Goal: Task Accomplishment & Management: Complete application form

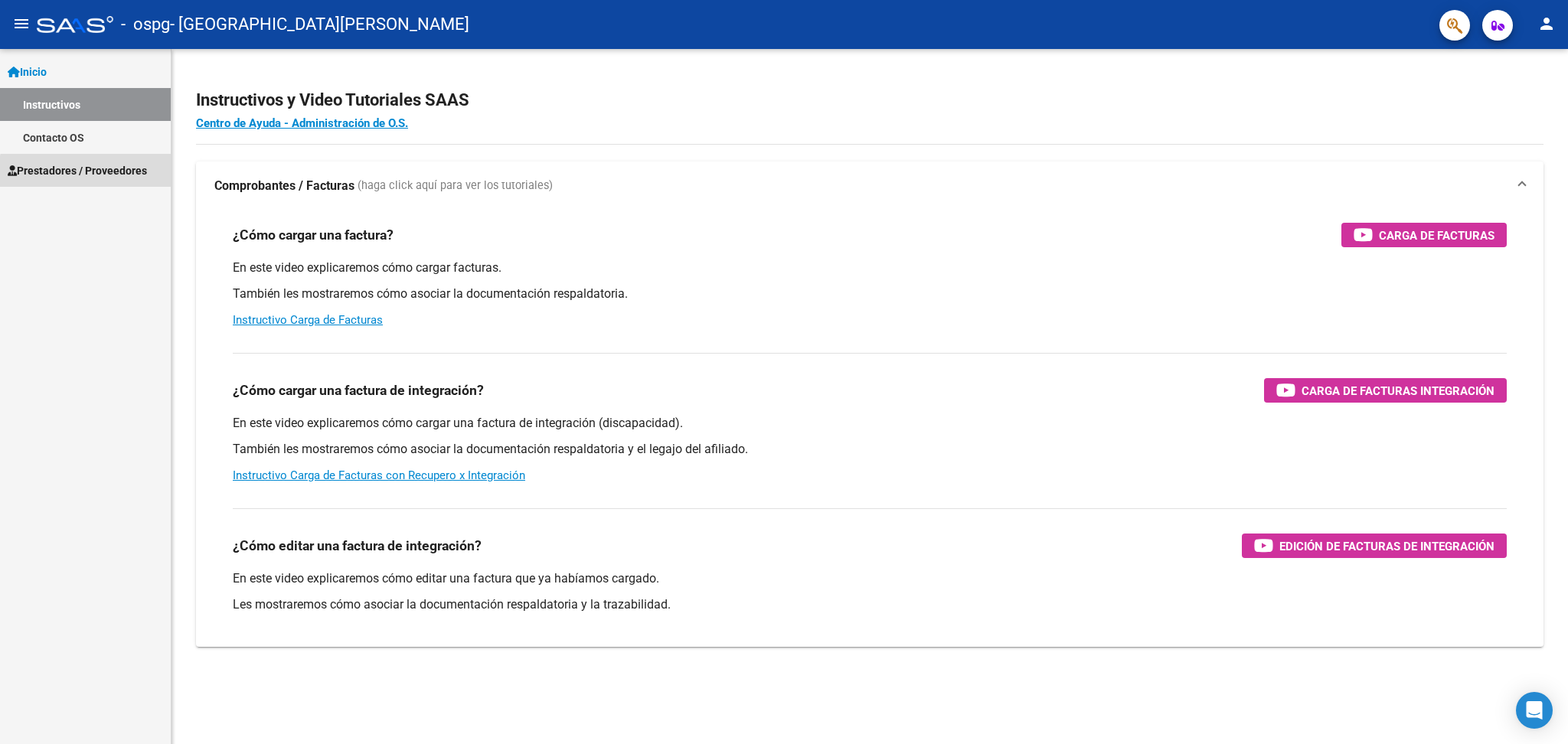
click at [107, 173] on span "Prestadores / Proveedores" at bounding box center [77, 171] width 139 height 17
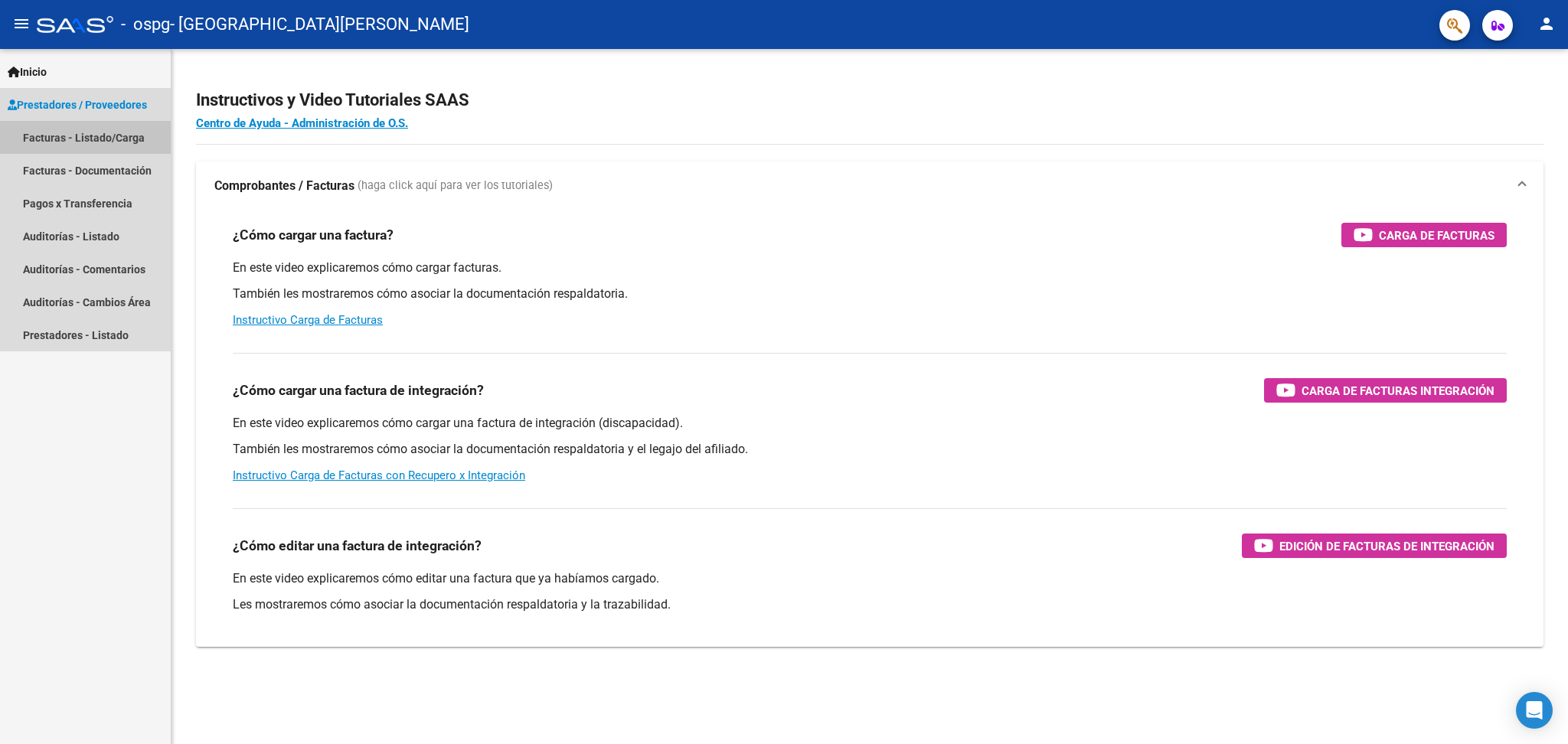
click at [90, 141] on link "Facturas - Listado/Carga" at bounding box center [85, 137] width 171 height 33
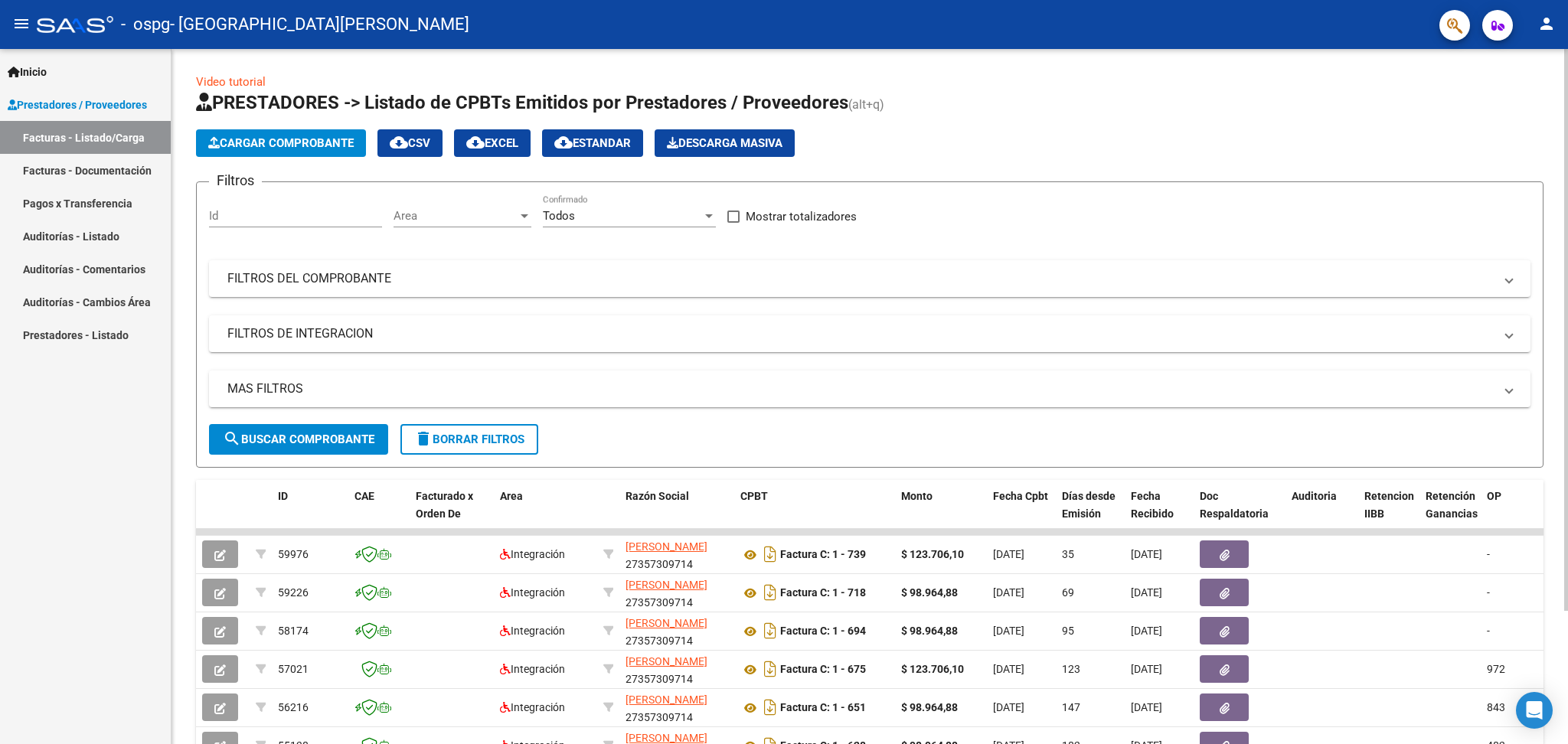
click at [326, 147] on span "Cargar Comprobante" at bounding box center [281, 143] width 145 height 14
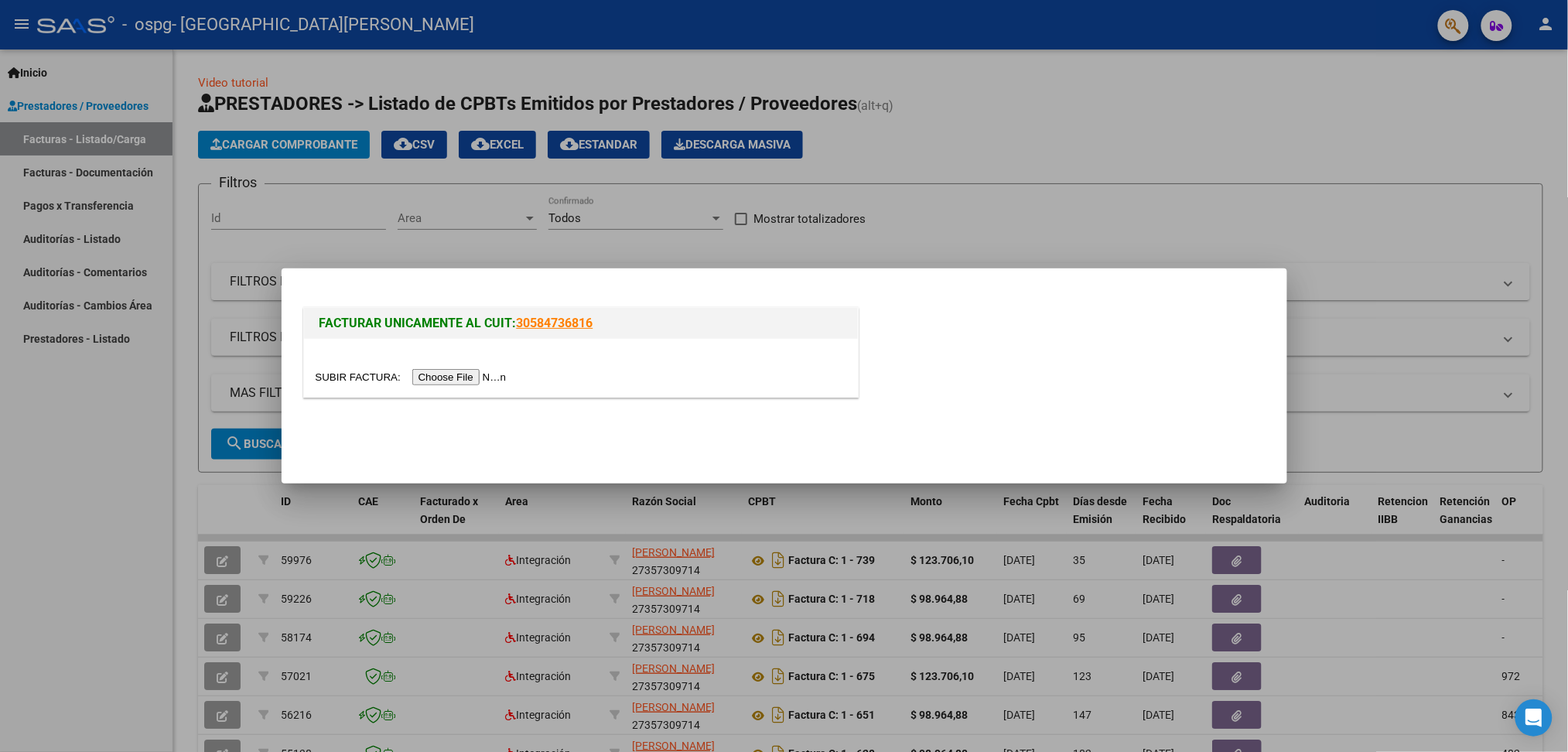
click at [440, 378] on input "file" at bounding box center [413, 376] width 195 height 16
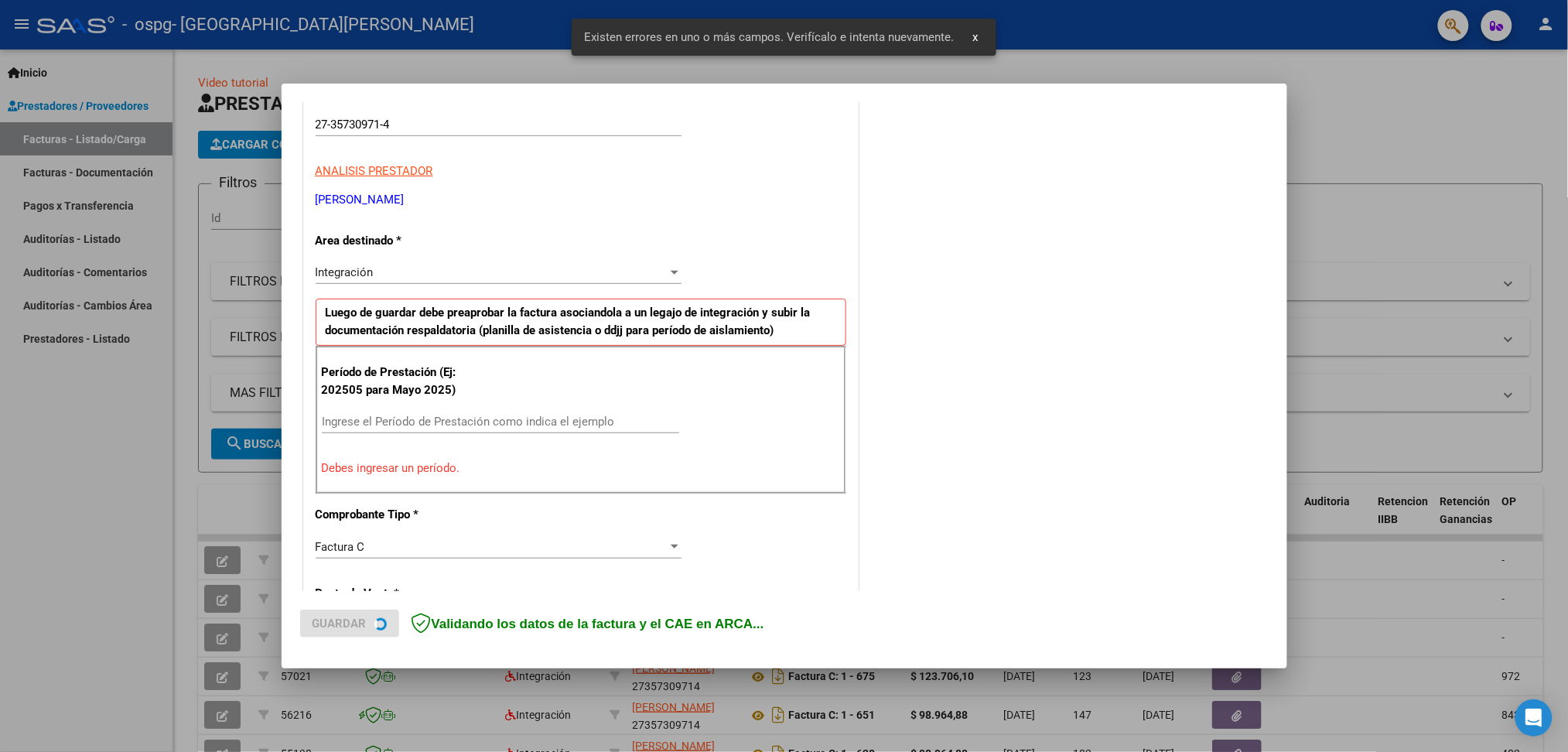
scroll to position [294, 0]
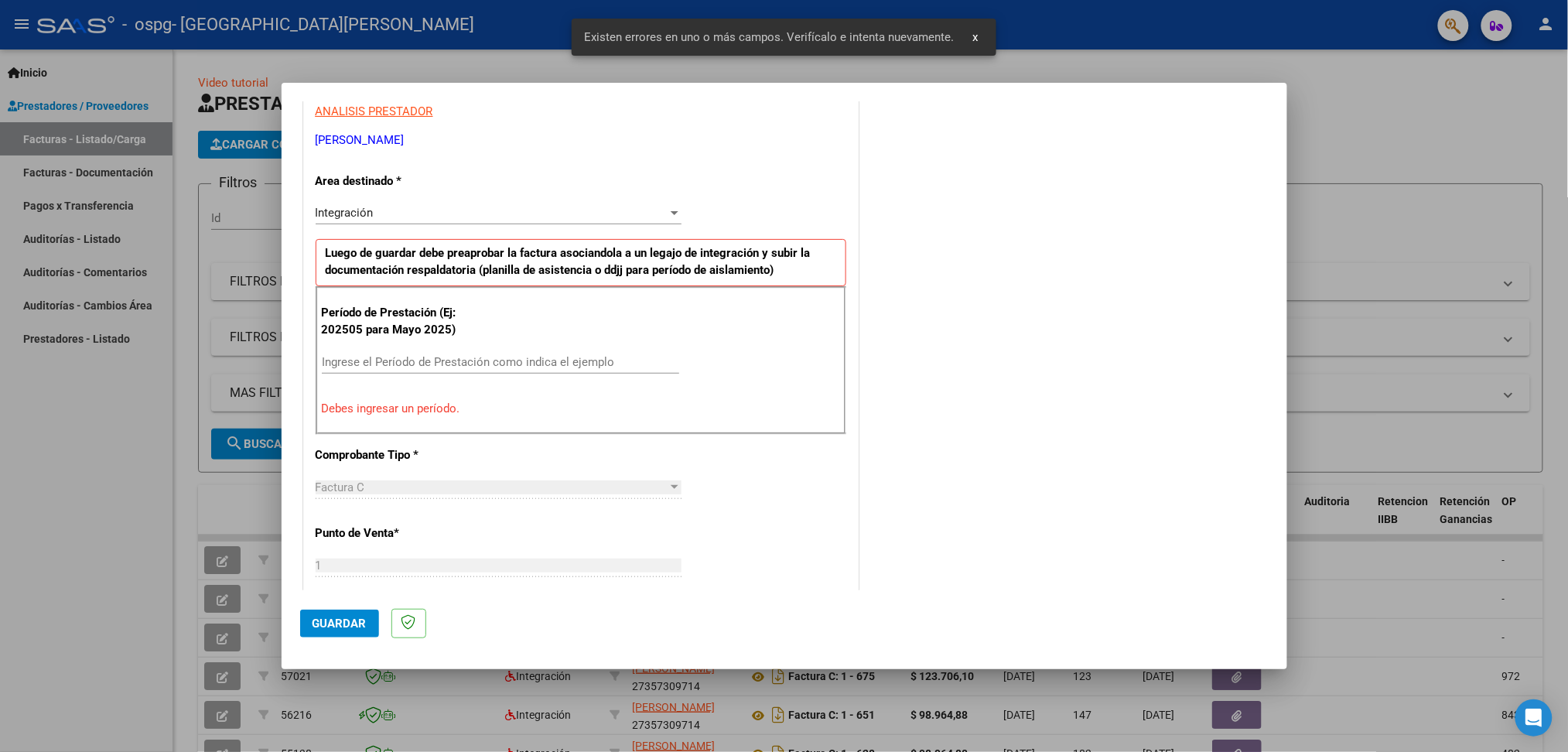
click at [466, 358] on input "Ingrese el Período de Prestación como indica el ejemplo" at bounding box center [500, 362] width 357 height 14
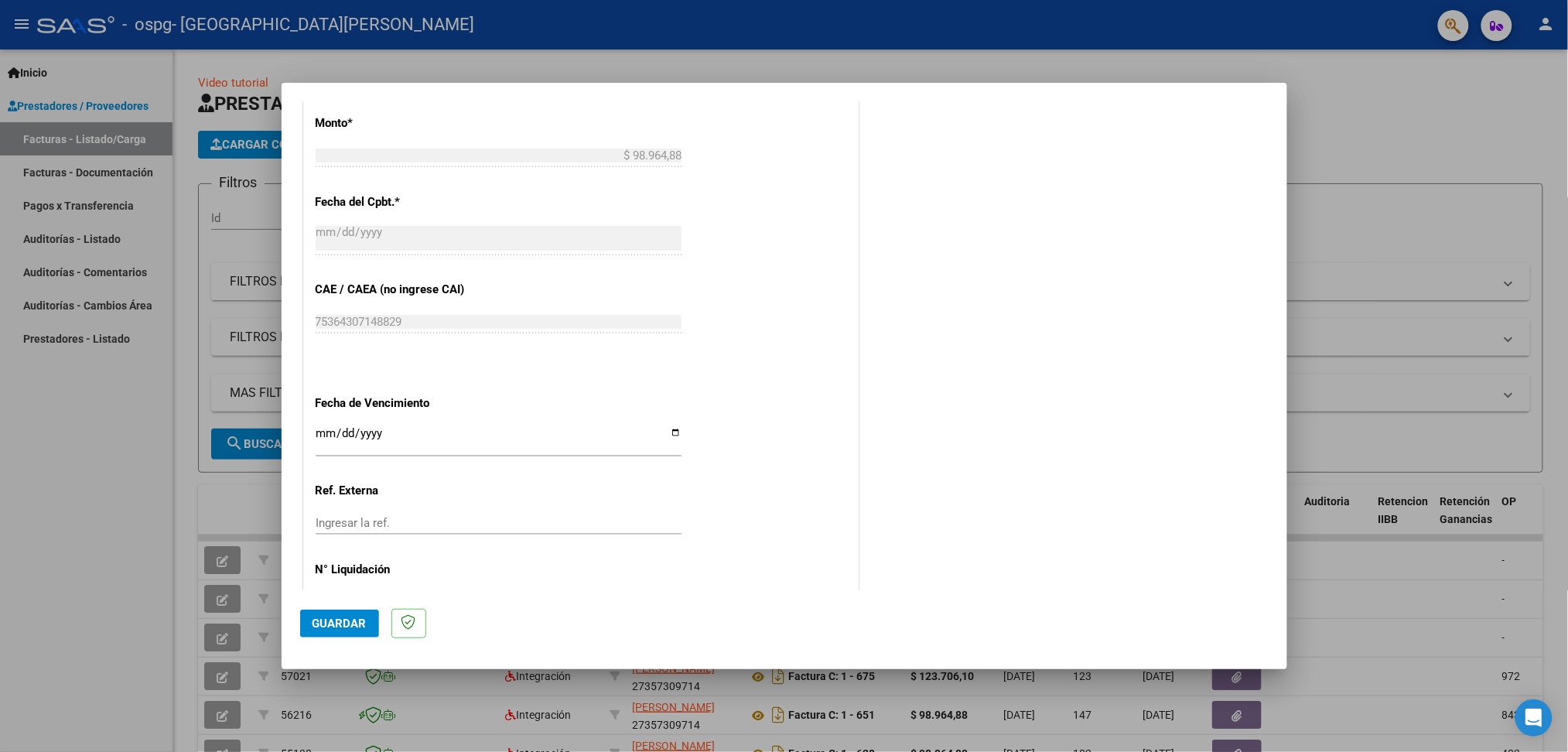
scroll to position [825, 0]
type input "202508"
click at [353, 631] on button "Guardar" at bounding box center [339, 623] width 79 height 28
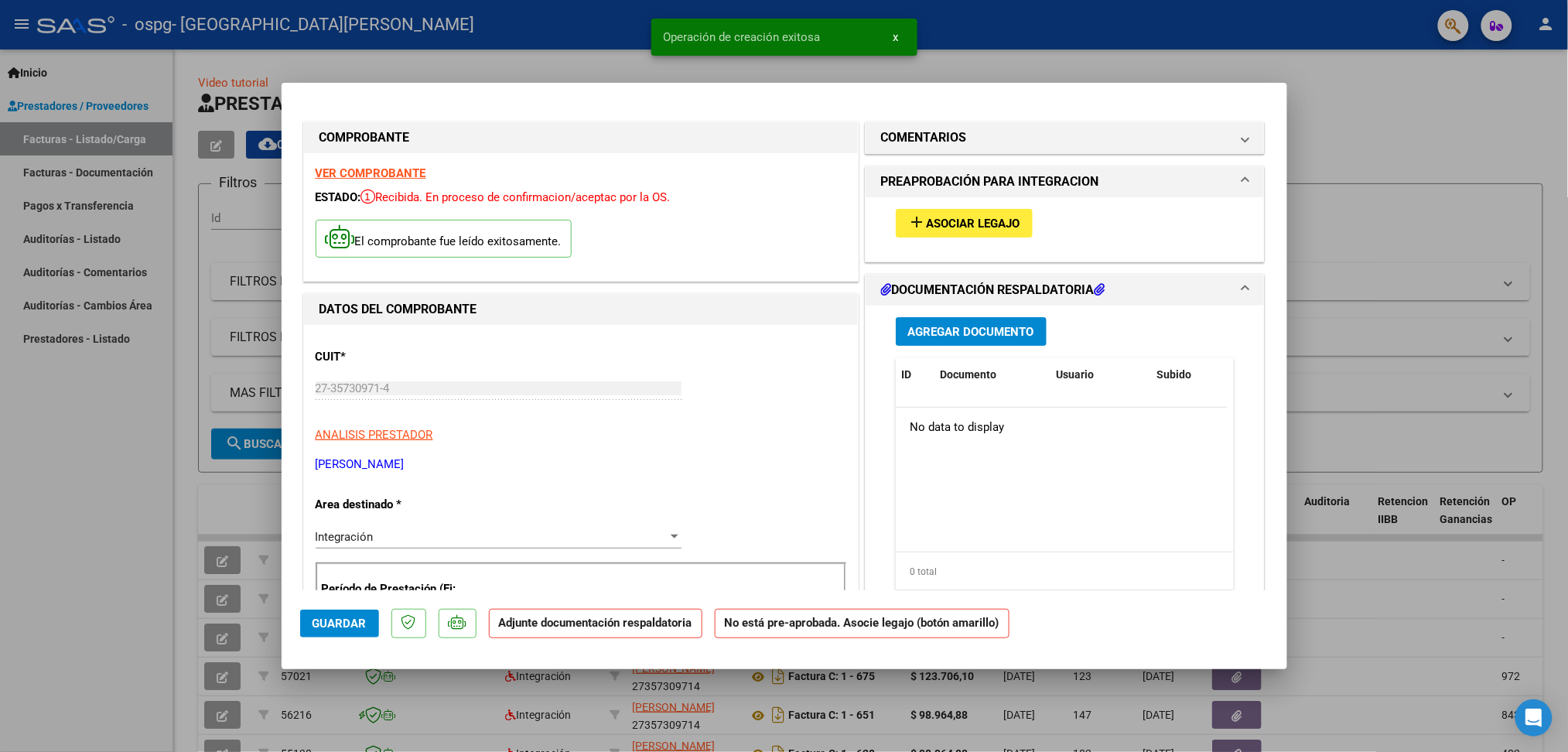
click at [974, 227] on span "Asociar Legajo" at bounding box center [973, 223] width 94 height 14
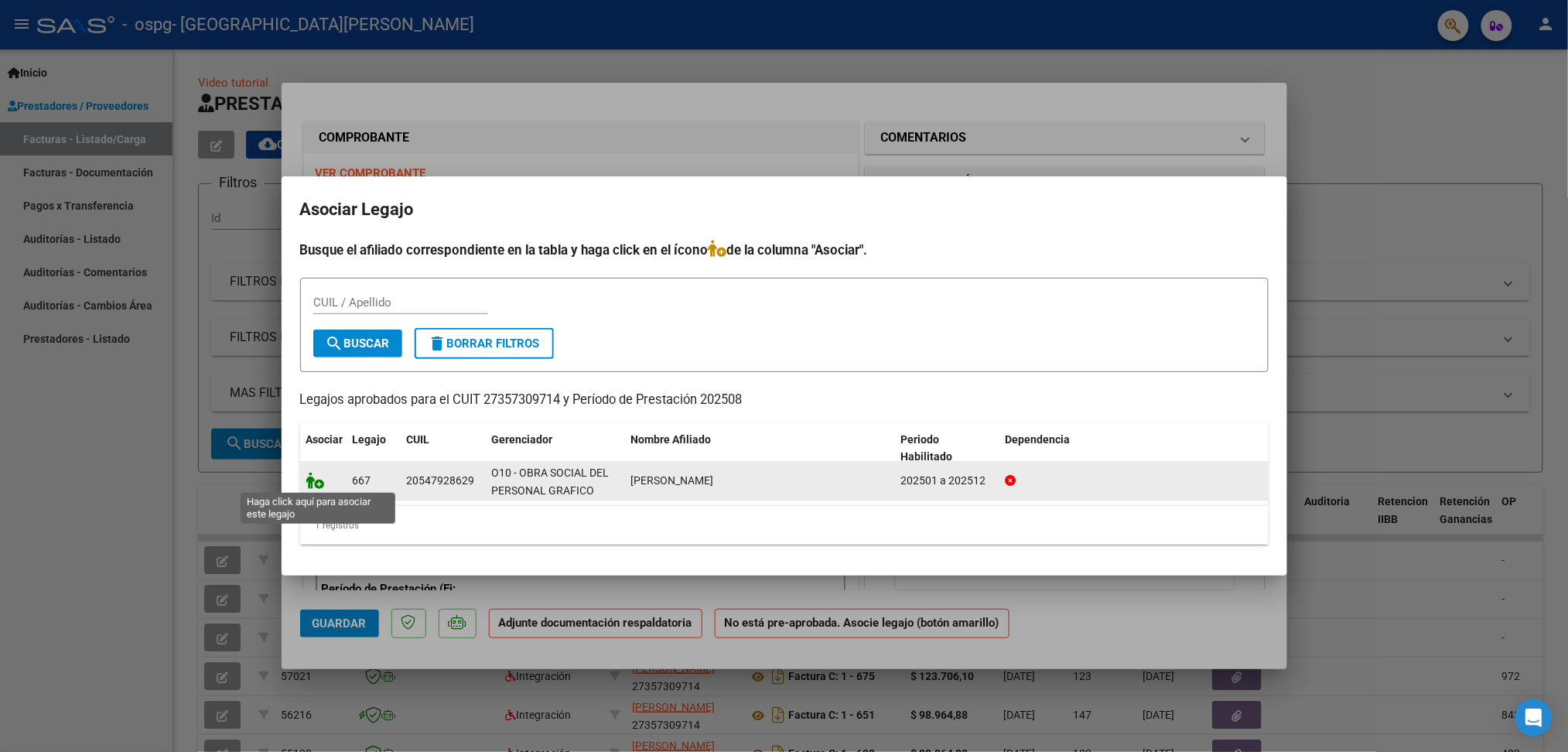
click at [316, 485] on icon at bounding box center [315, 481] width 18 height 17
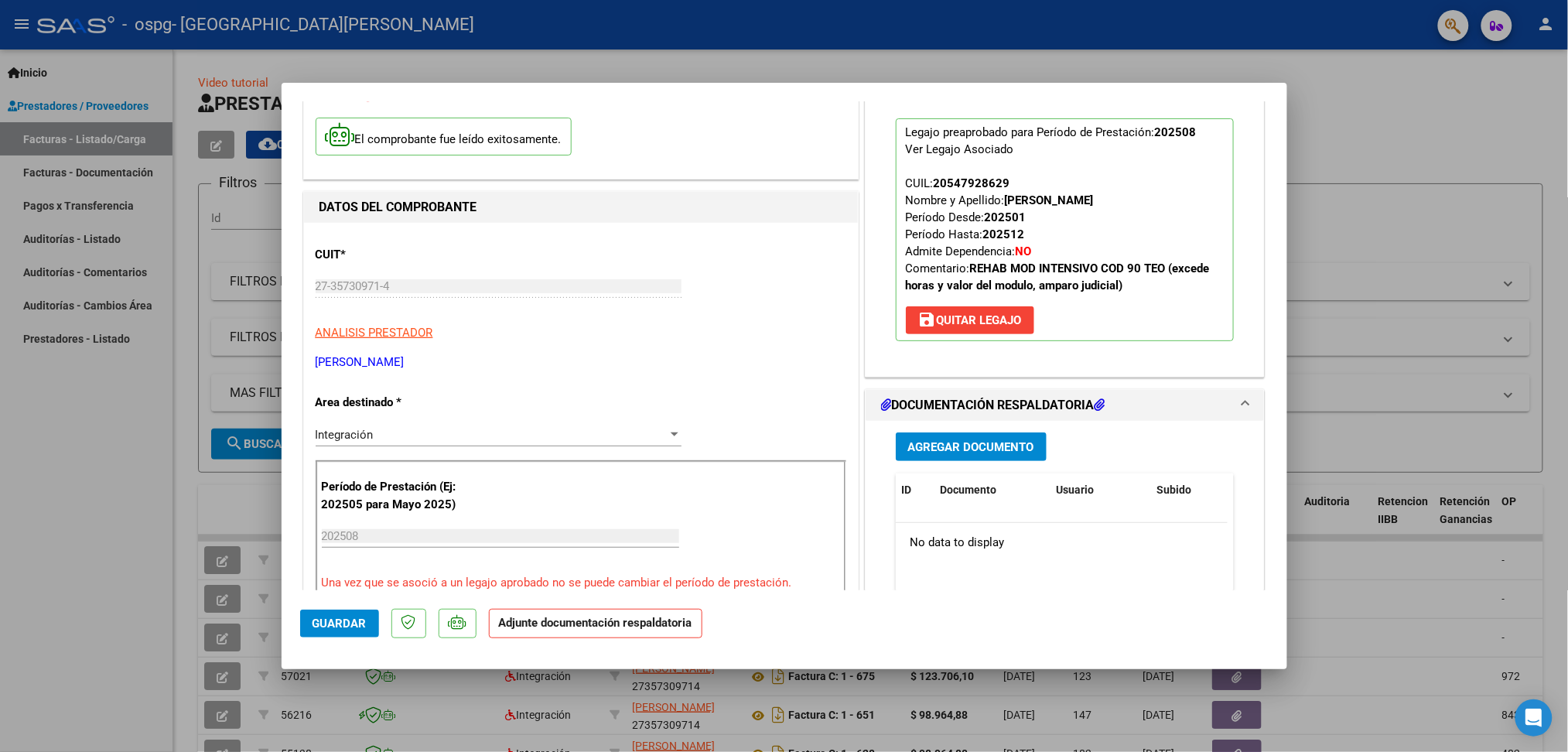
scroll to position [103, 0]
click at [956, 440] on span "Agregar Documento" at bounding box center [971, 446] width 126 height 14
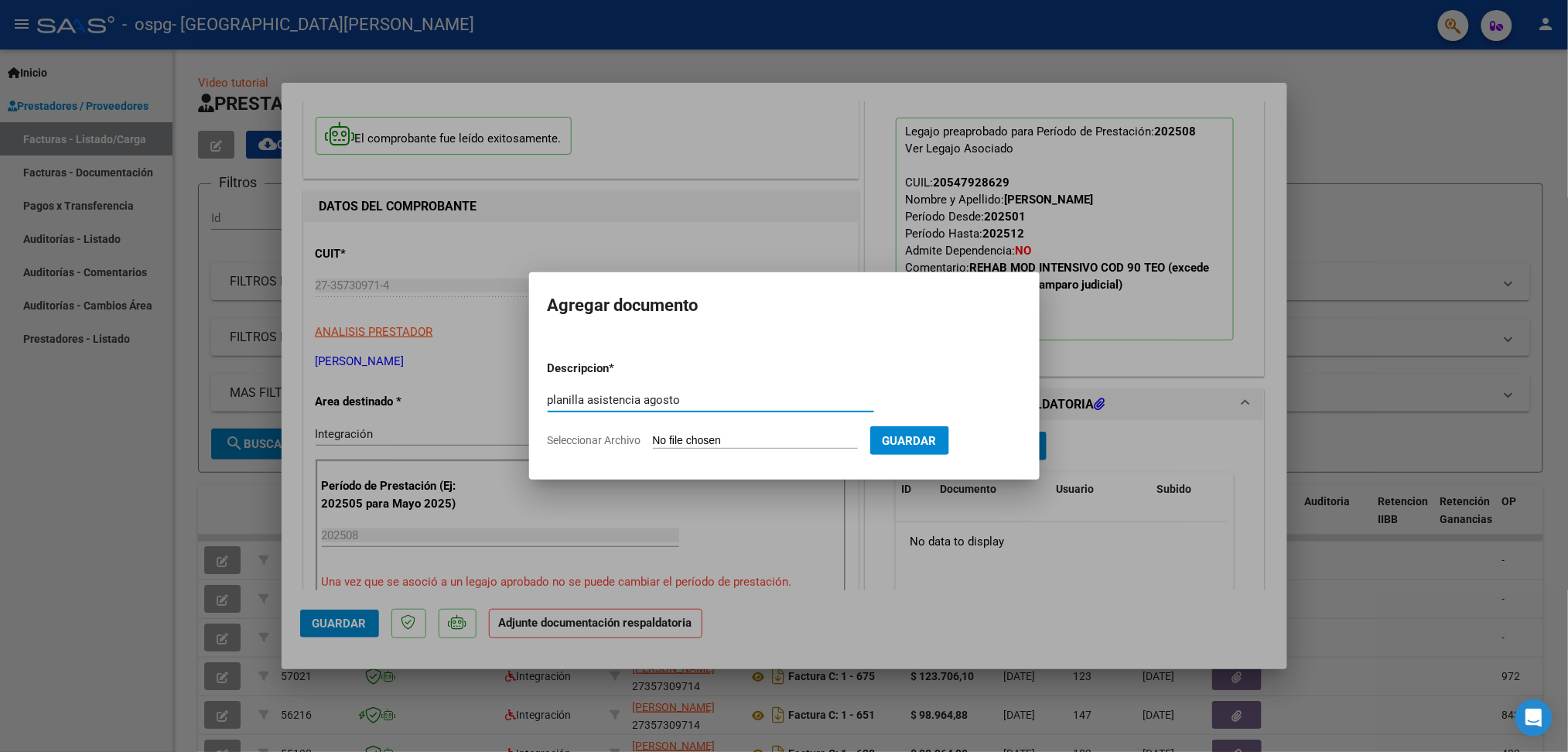
type input "planilla asistencia agosto"
click at [725, 432] on form "Descripcion * planilla asistencia agosto Escriba aquí una descripcion Seleccion…" at bounding box center [784, 404] width 473 height 113
click at [677, 444] on input "Seleccionar Archivo" at bounding box center [755, 441] width 205 height 14
type input "C:\fakepath\Planilla asistencia [PERSON_NAME]. [DATE].pdf"
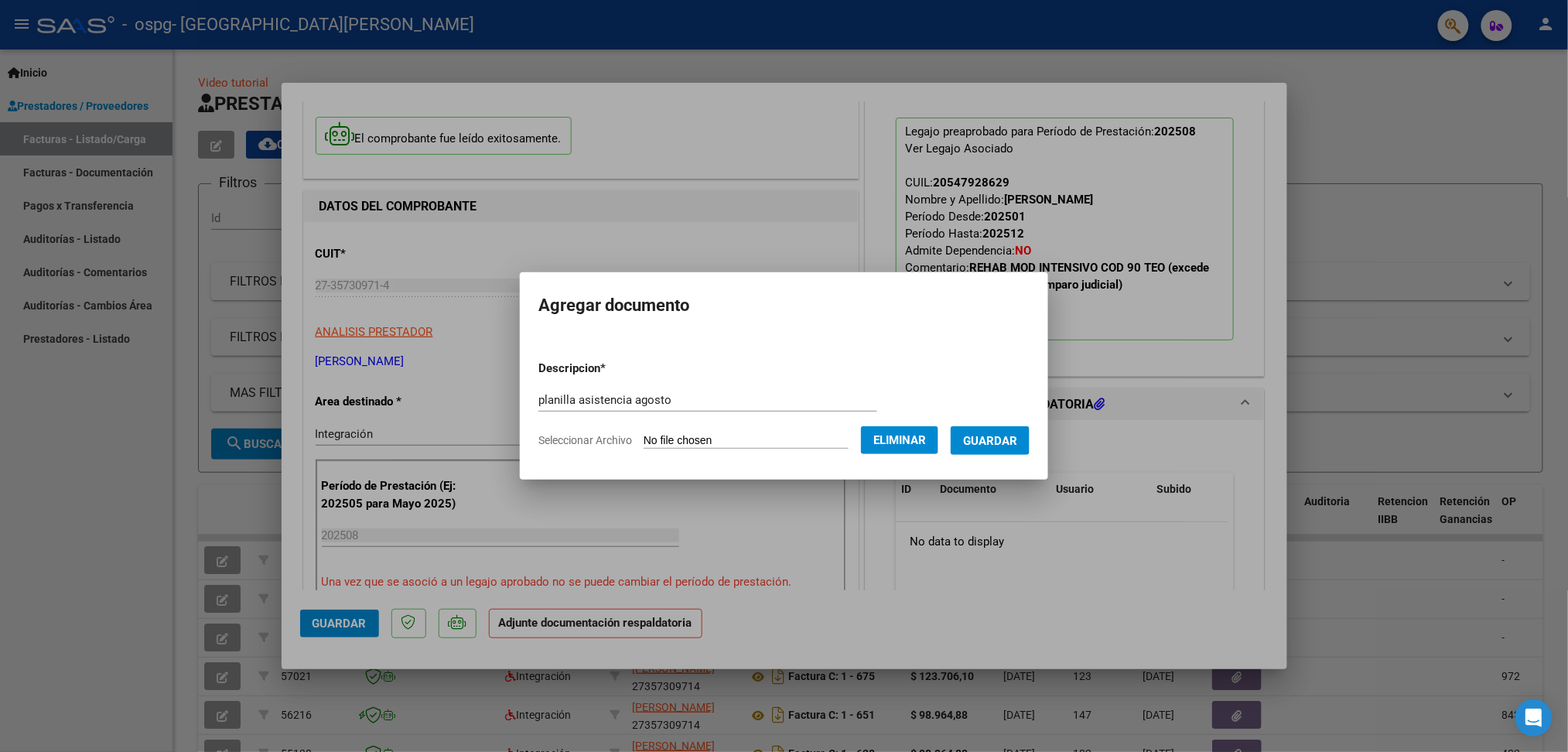
click at [999, 441] on span "Guardar" at bounding box center [989, 441] width 55 height 14
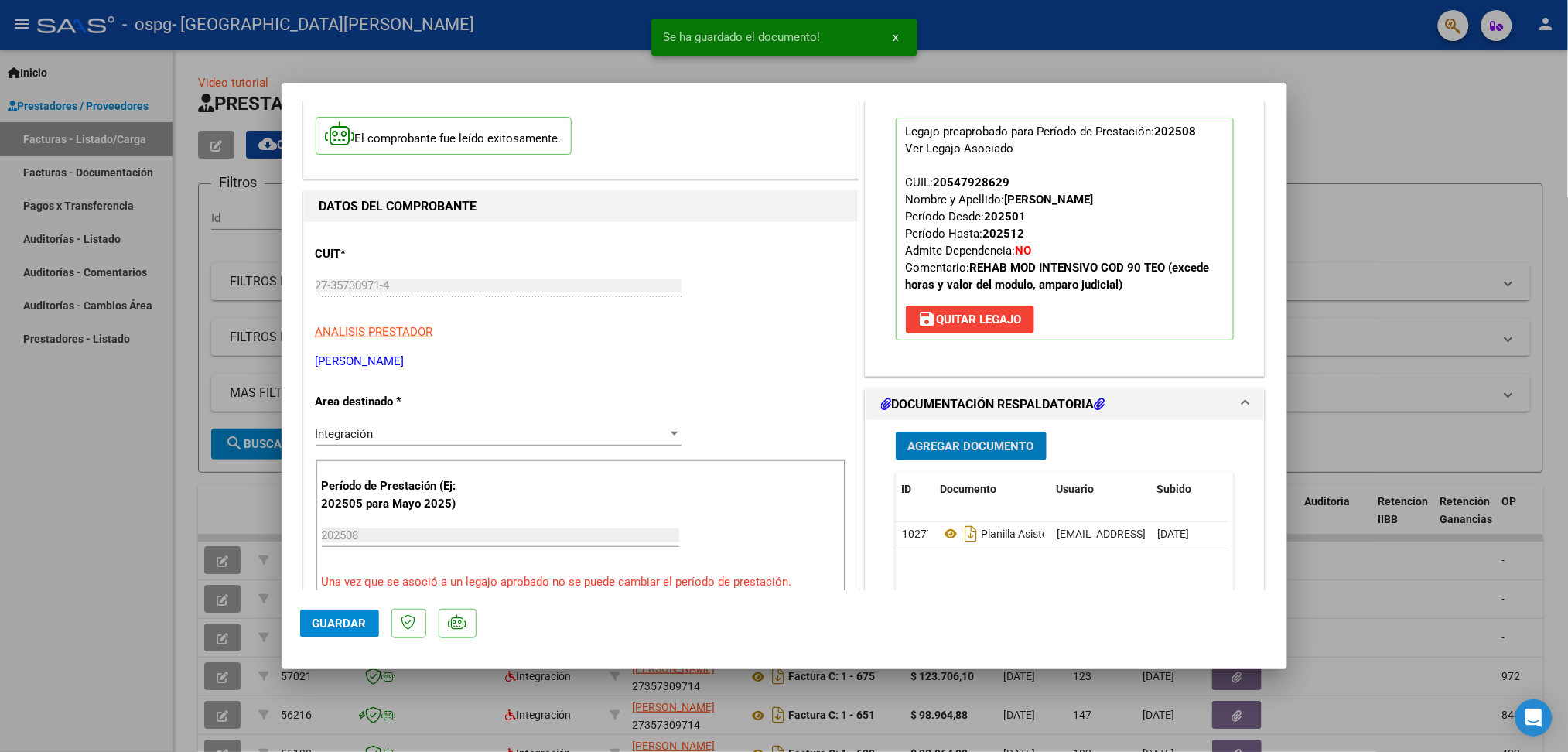
click at [972, 448] on span "Agregar Documento" at bounding box center [971, 446] width 126 height 14
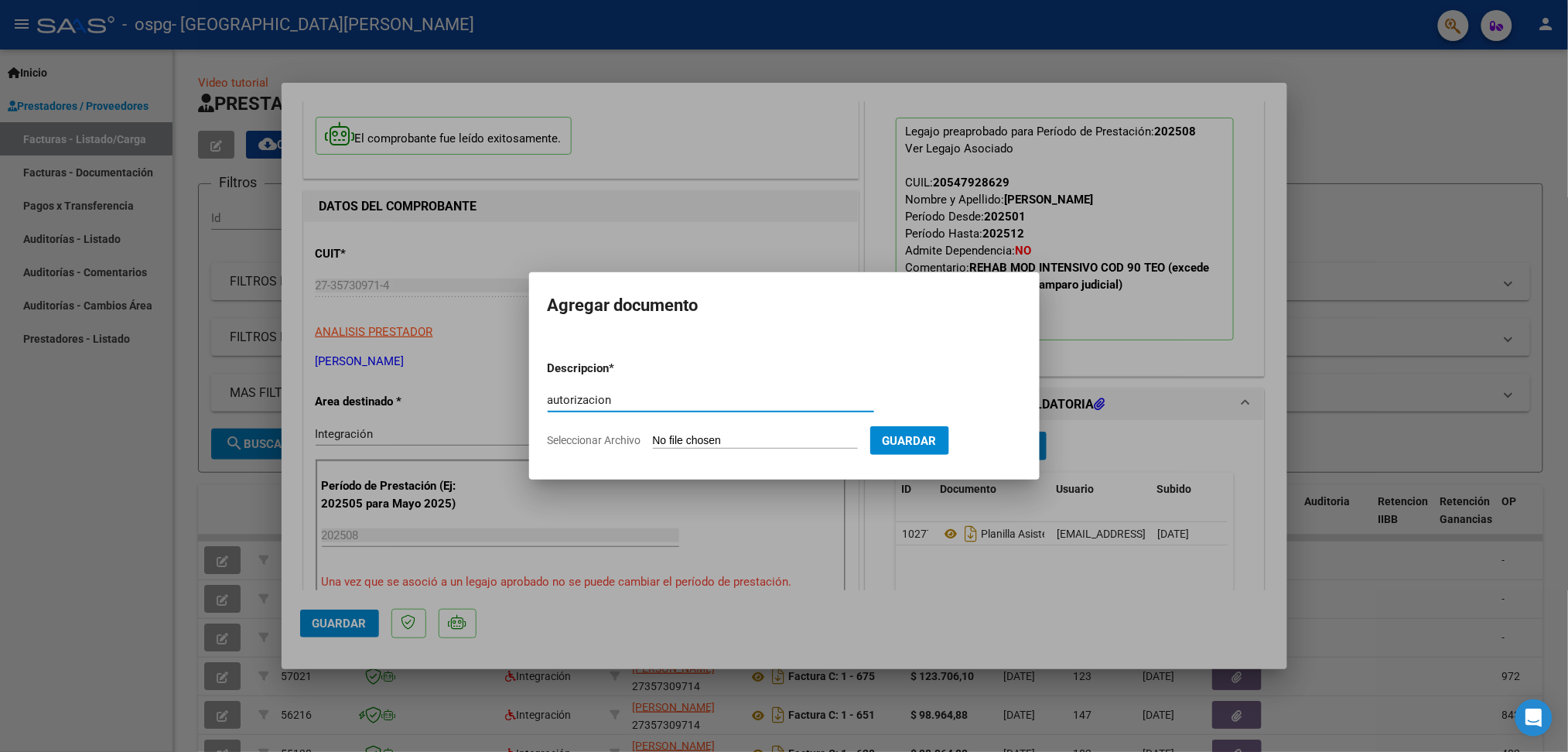
type input "autorizacion"
click at [728, 431] on form "Descripcion * autorizacion Escriba aquí una descripcion Seleccionar Archivo Gua…" at bounding box center [784, 404] width 473 height 113
click at [697, 439] on input "Seleccionar Archivo" at bounding box center [755, 441] width 205 height 14
type input "C:\fakepath\autorizacion 2025 [PERSON_NAME].doc"
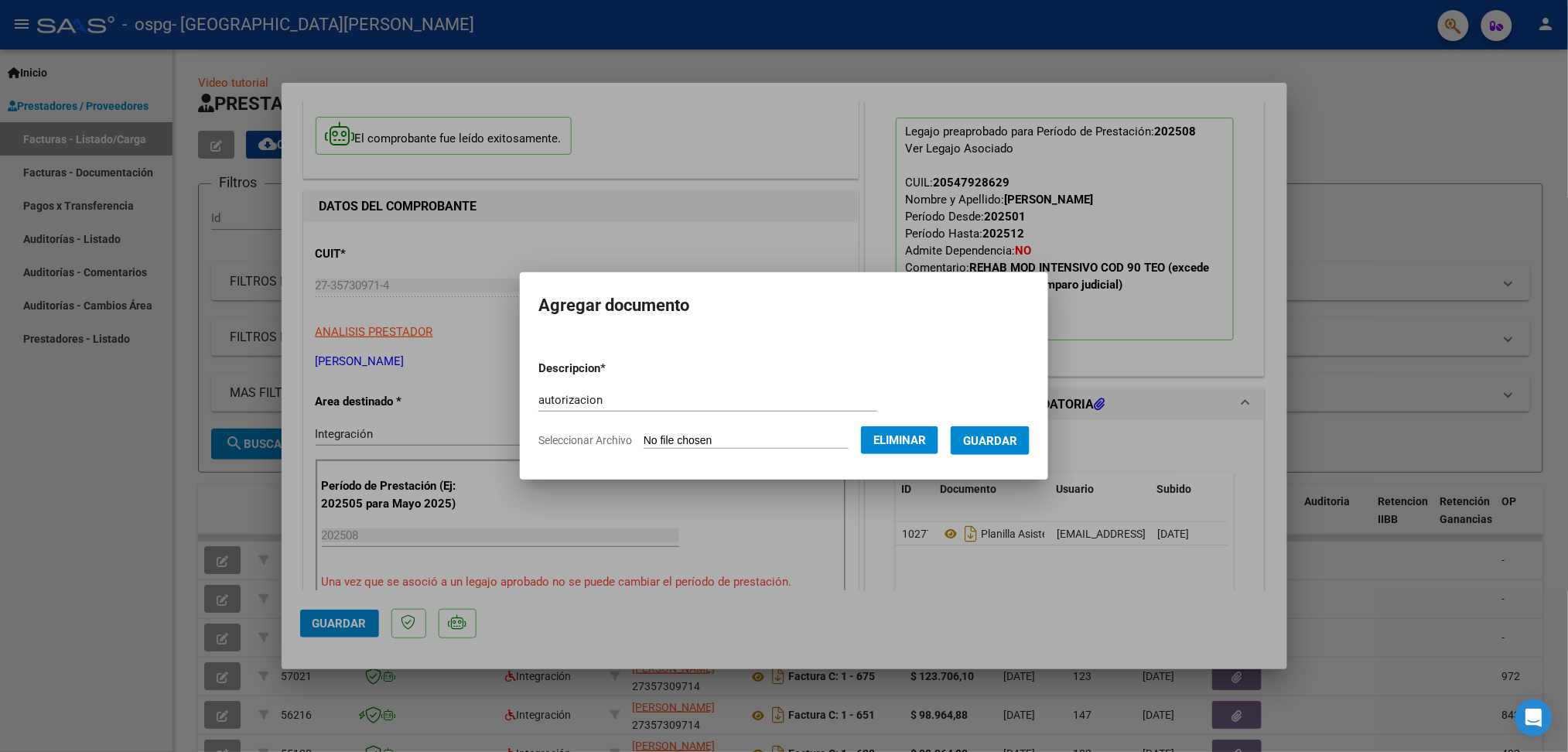
click at [995, 440] on span "Guardar" at bounding box center [989, 441] width 55 height 14
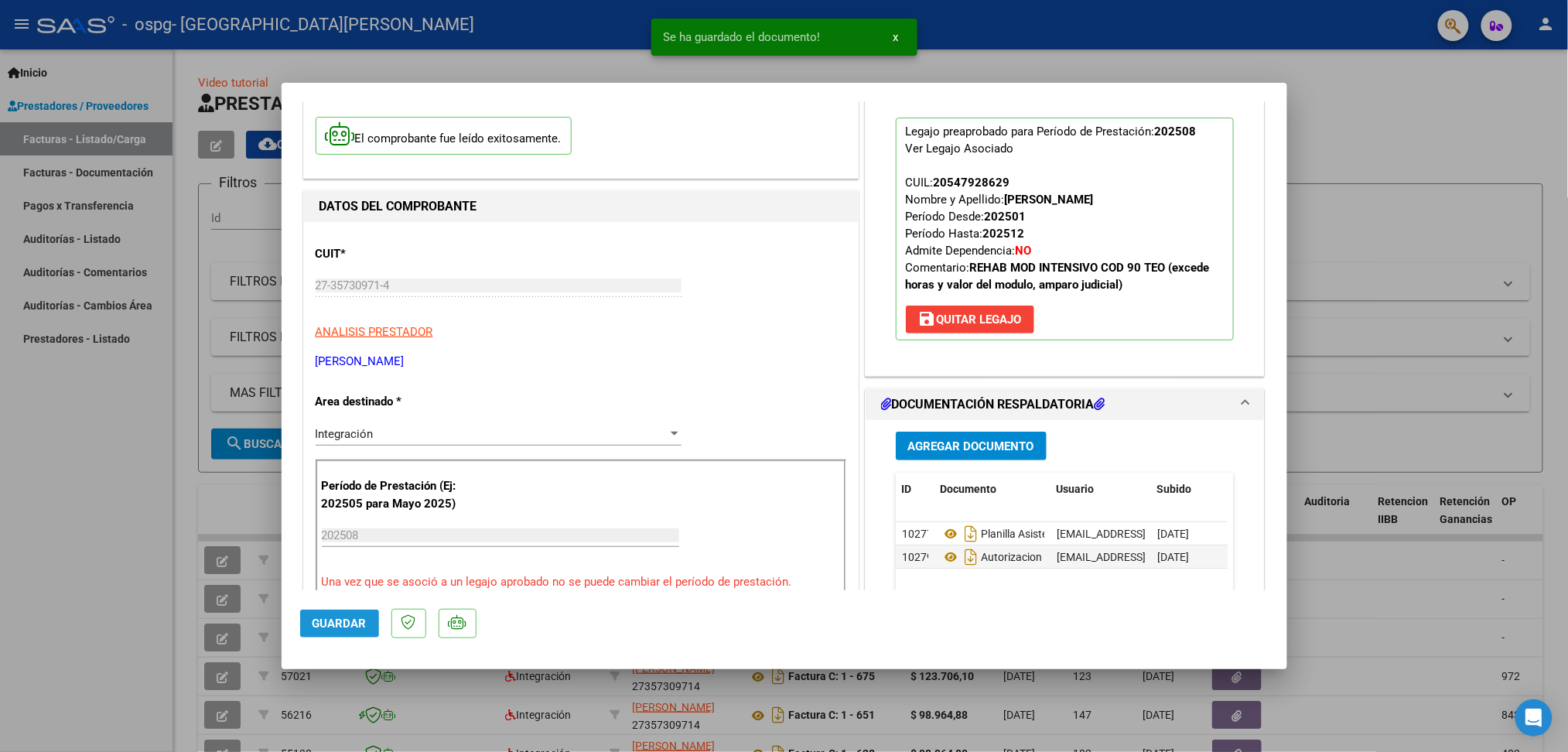
click at [345, 625] on span "Guardar" at bounding box center [339, 624] width 55 height 14
click at [1041, 18] on div at bounding box center [784, 376] width 1568 height 752
type input "$ 0,00"
